Goal: Information Seeking & Learning: Learn about a topic

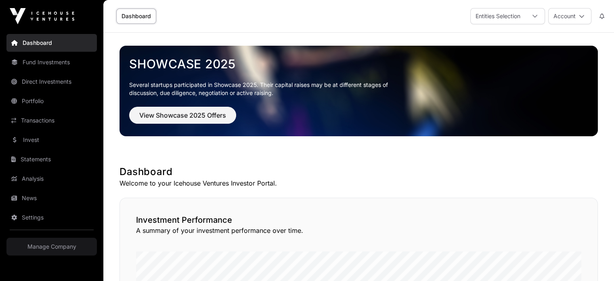
click at [32, 61] on link "Fund Investments" at bounding box center [51, 62] width 90 height 18
click at [36, 80] on link "Direct Investments" at bounding box center [51, 82] width 90 height 18
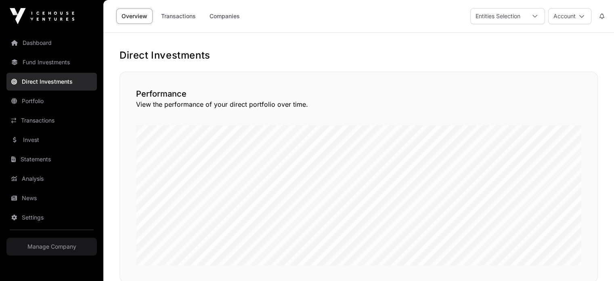
click at [25, 99] on link "Portfolio" at bounding box center [51, 101] width 90 height 18
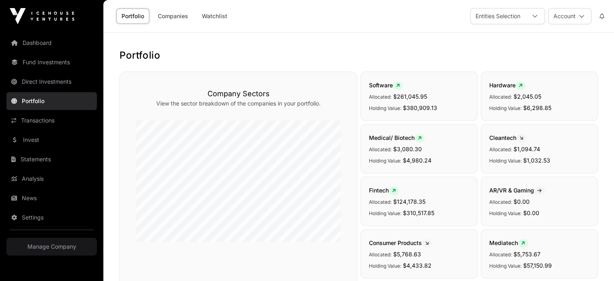
click at [32, 83] on link "Direct Investments" at bounding box center [51, 82] width 90 height 18
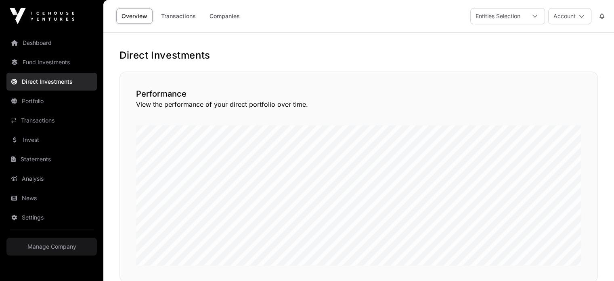
click at [219, 16] on link "Companies" at bounding box center [224, 15] width 41 height 15
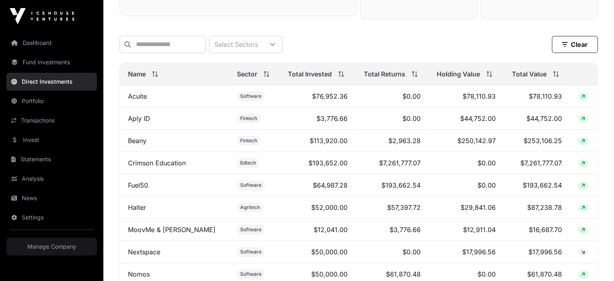
scroll to position [242, 0]
click at [136, 211] on link "Halter" at bounding box center [137, 207] width 18 height 8
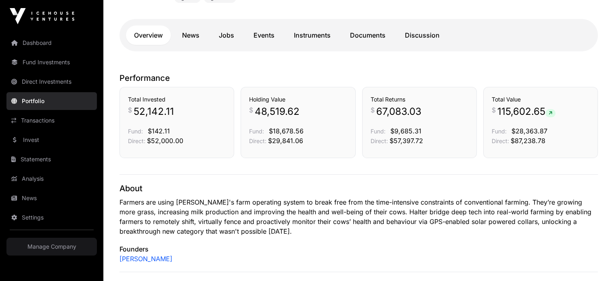
scroll to position [187, 0]
click at [552, 112] on icon at bounding box center [551, 113] width 4 height 5
